Goal: Task Accomplishment & Management: Use online tool/utility

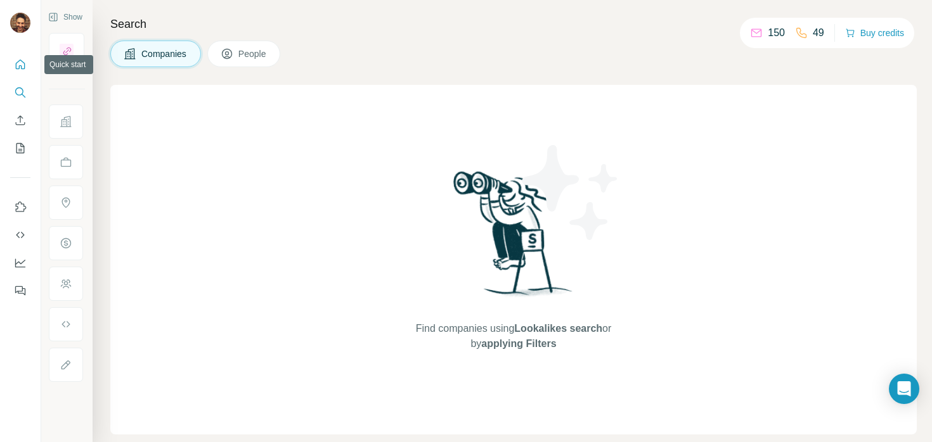
click at [15, 65] on icon "Quick start" at bounding box center [20, 64] width 13 height 13
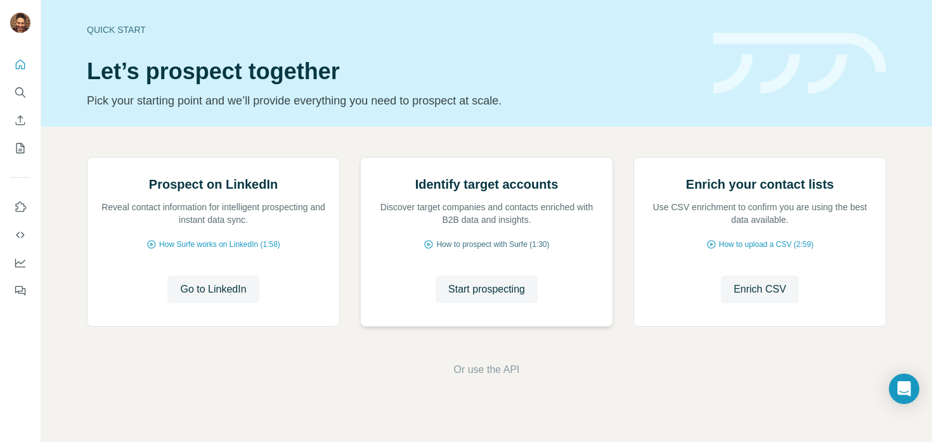
scroll to position [105, 0]
click at [22, 122] on icon "Enrich CSV" at bounding box center [20, 120] width 13 height 13
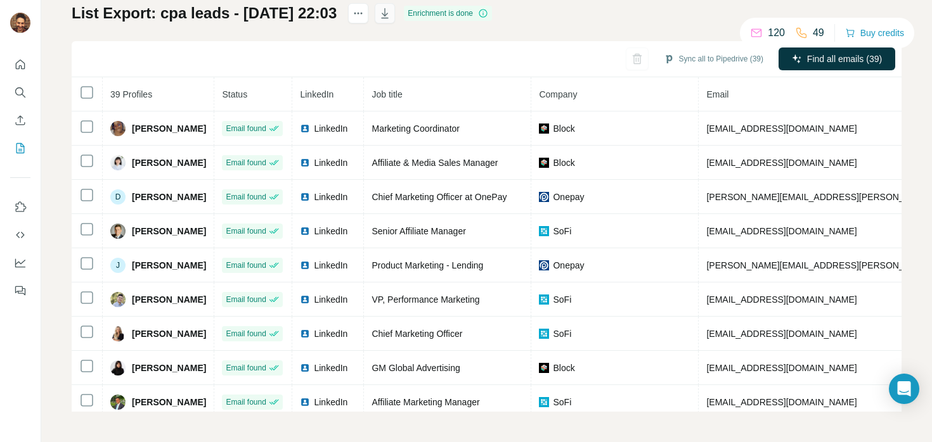
click at [389, 13] on icon "button" at bounding box center [385, 13] width 7 height 10
